Goal: Task Accomplishment & Management: Use online tool/utility

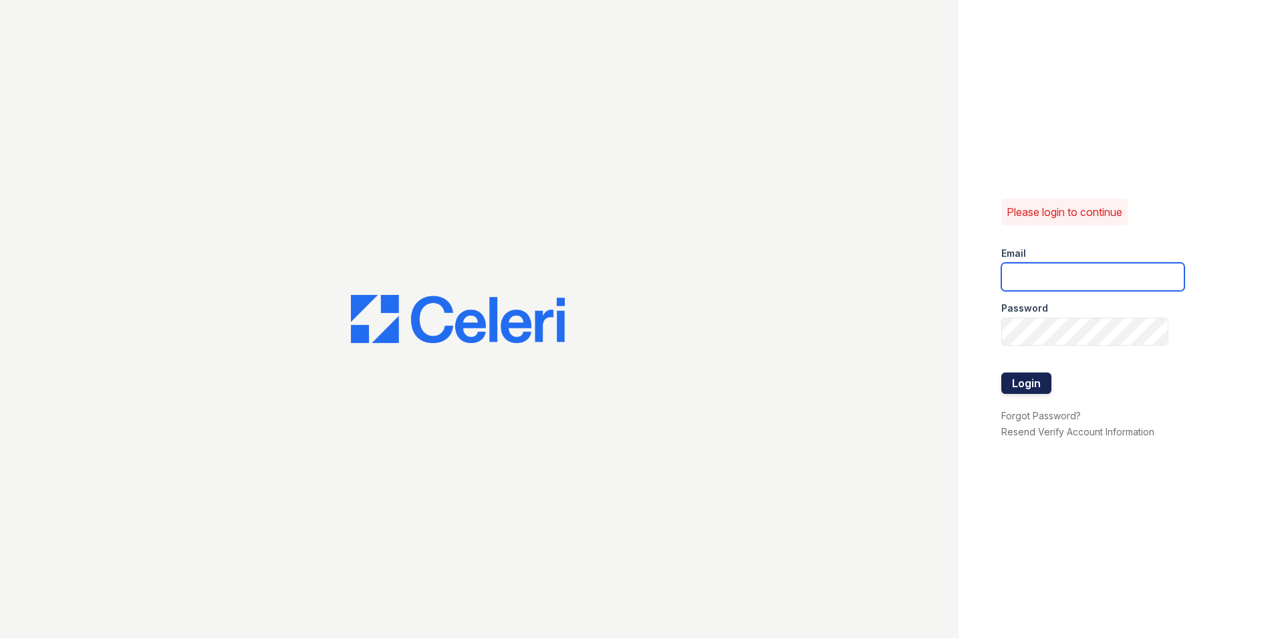
type input "[EMAIL_ADDRESS][DOMAIN_NAME]"
click at [1032, 385] on button "Login" at bounding box center [1026, 382] width 50 height 21
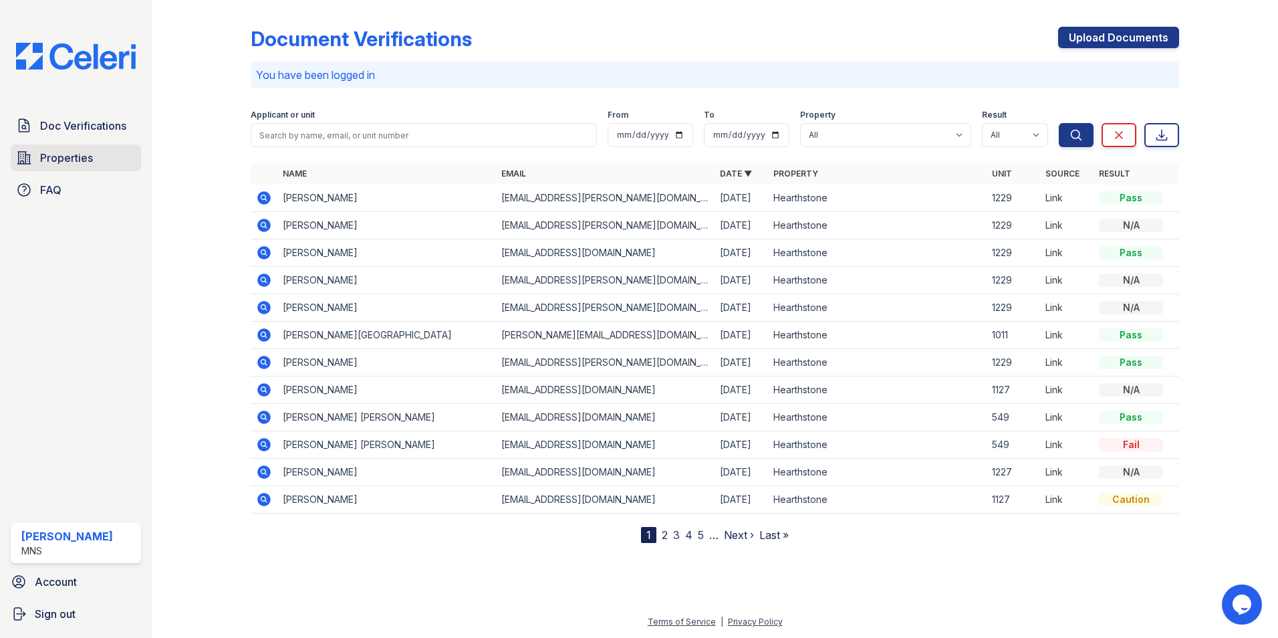
click at [61, 151] on span "Properties" at bounding box center [66, 158] width 53 height 16
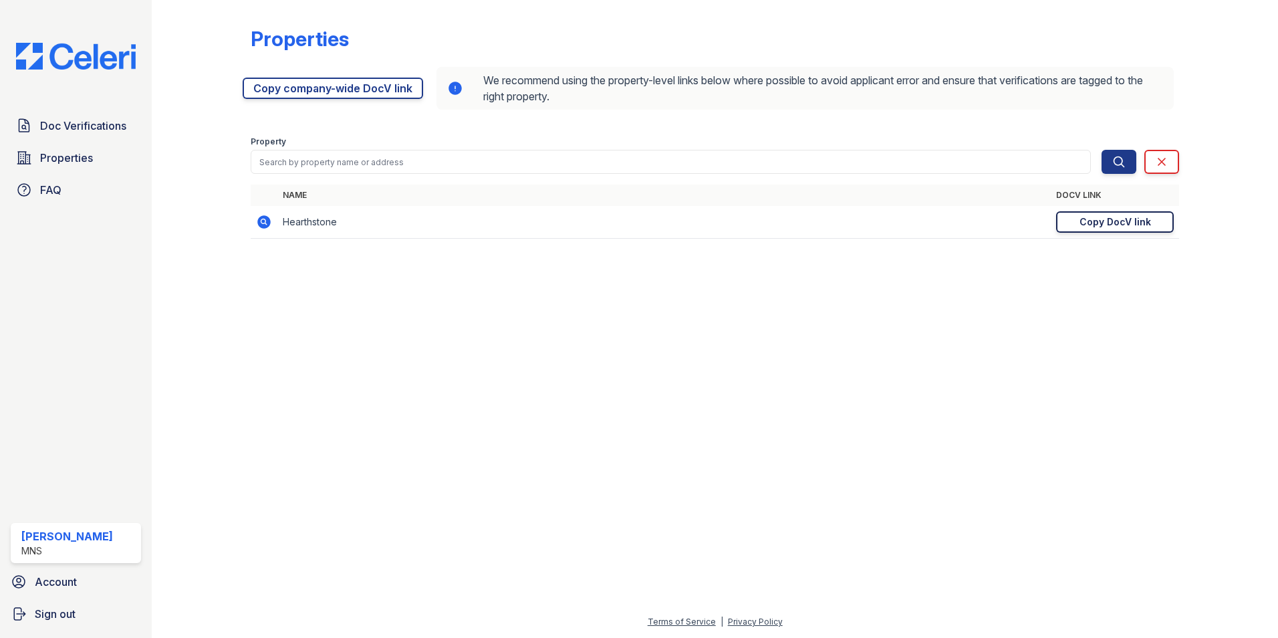
click at [1118, 218] on div "Copy DocV link" at bounding box center [1116, 221] width 72 height 13
click at [98, 118] on span "Doc Verifications" at bounding box center [83, 126] width 86 height 16
